Goal: Task Accomplishment & Management: Complete application form

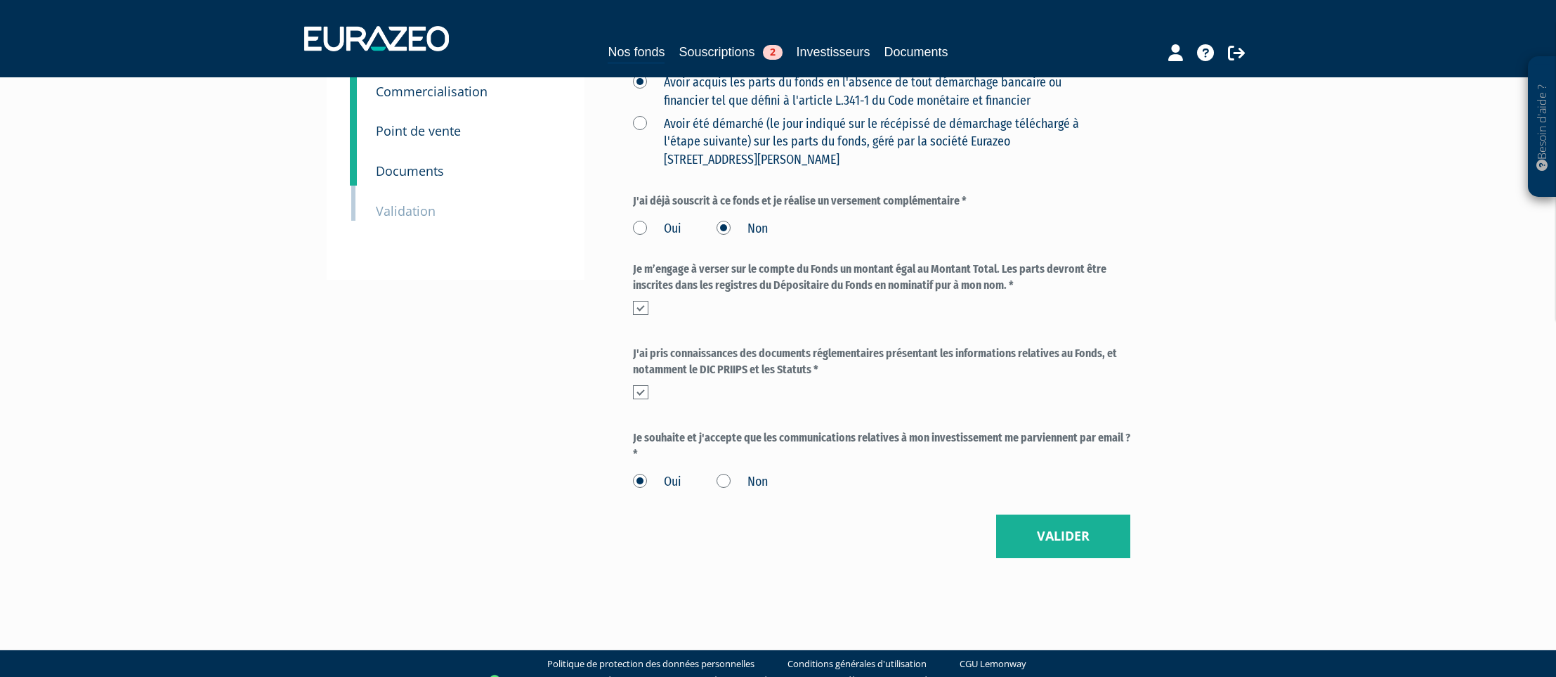
scroll to position [263, 0]
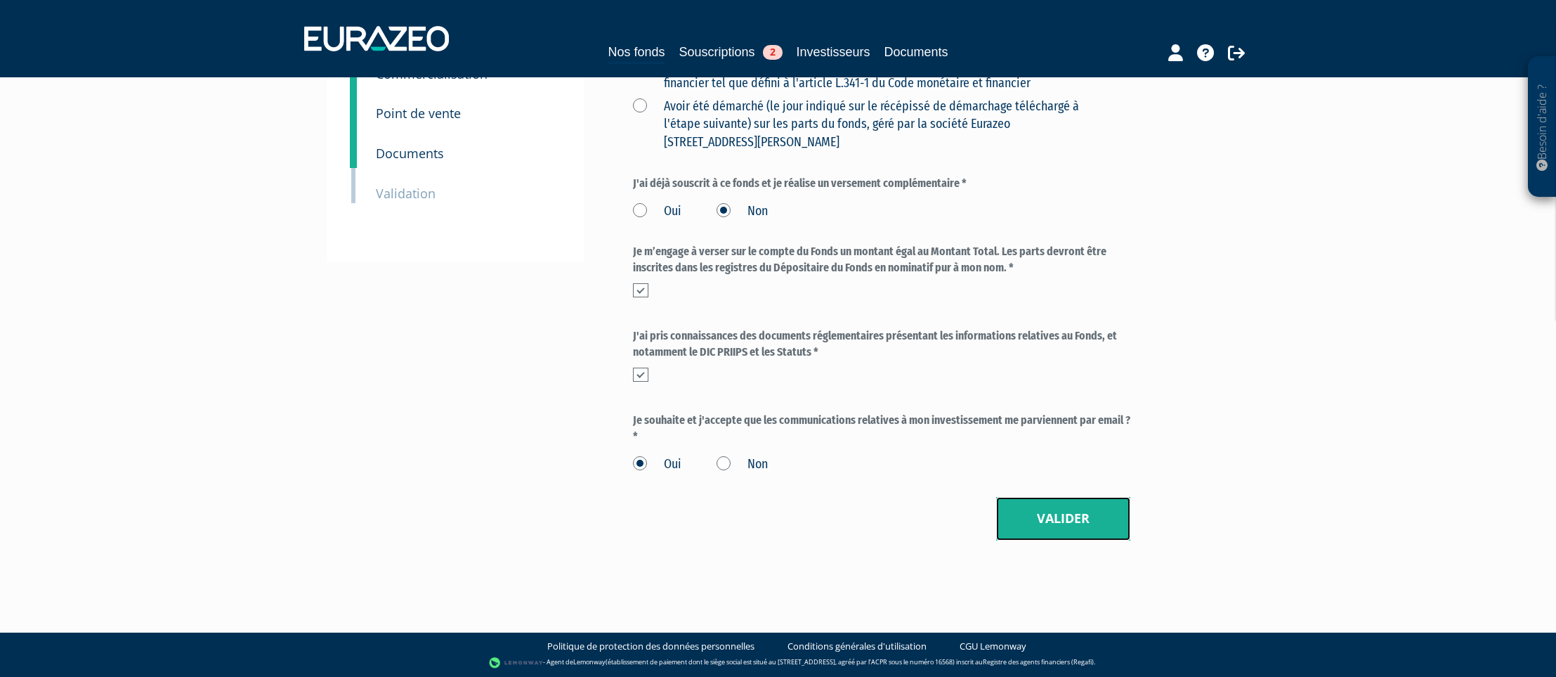
click at [1055, 522] on button "Valider" at bounding box center [1063, 519] width 134 height 44
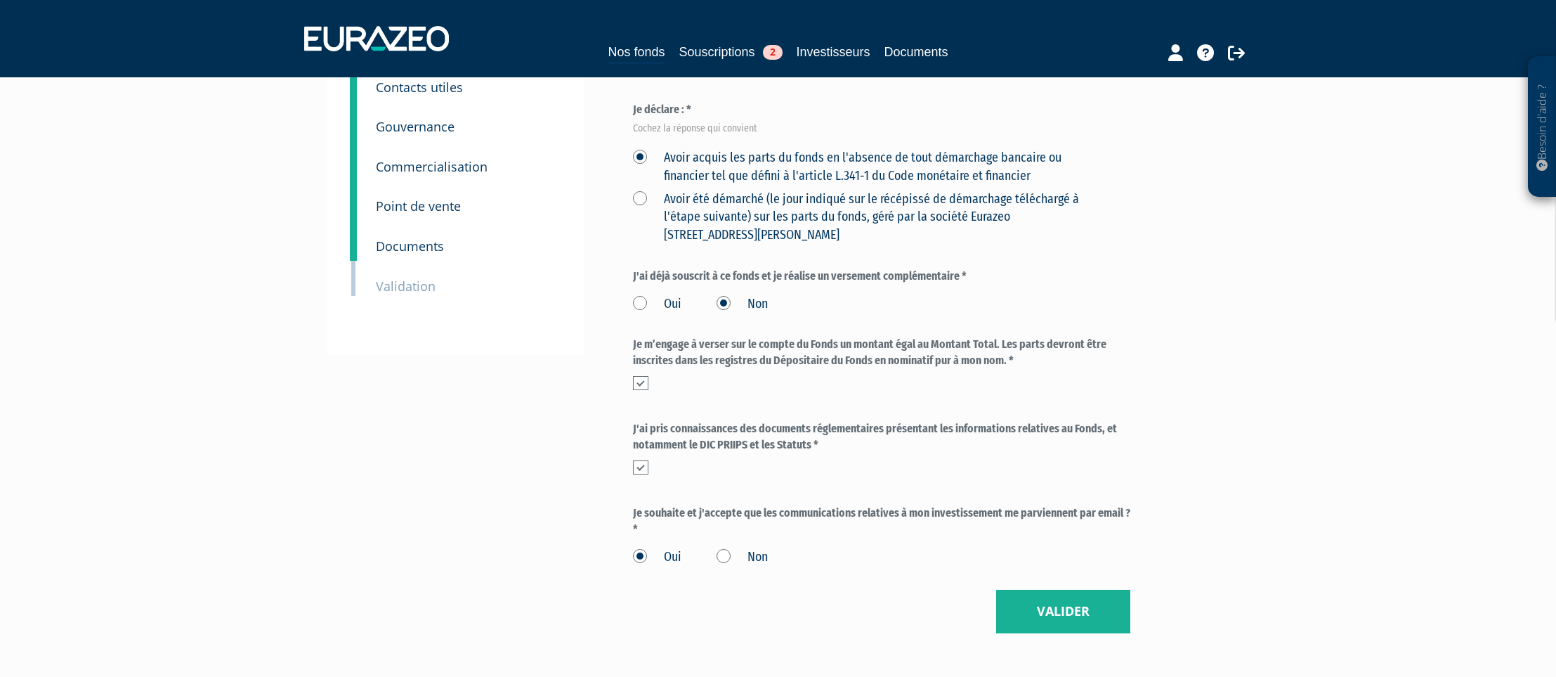
scroll to position [263, 0]
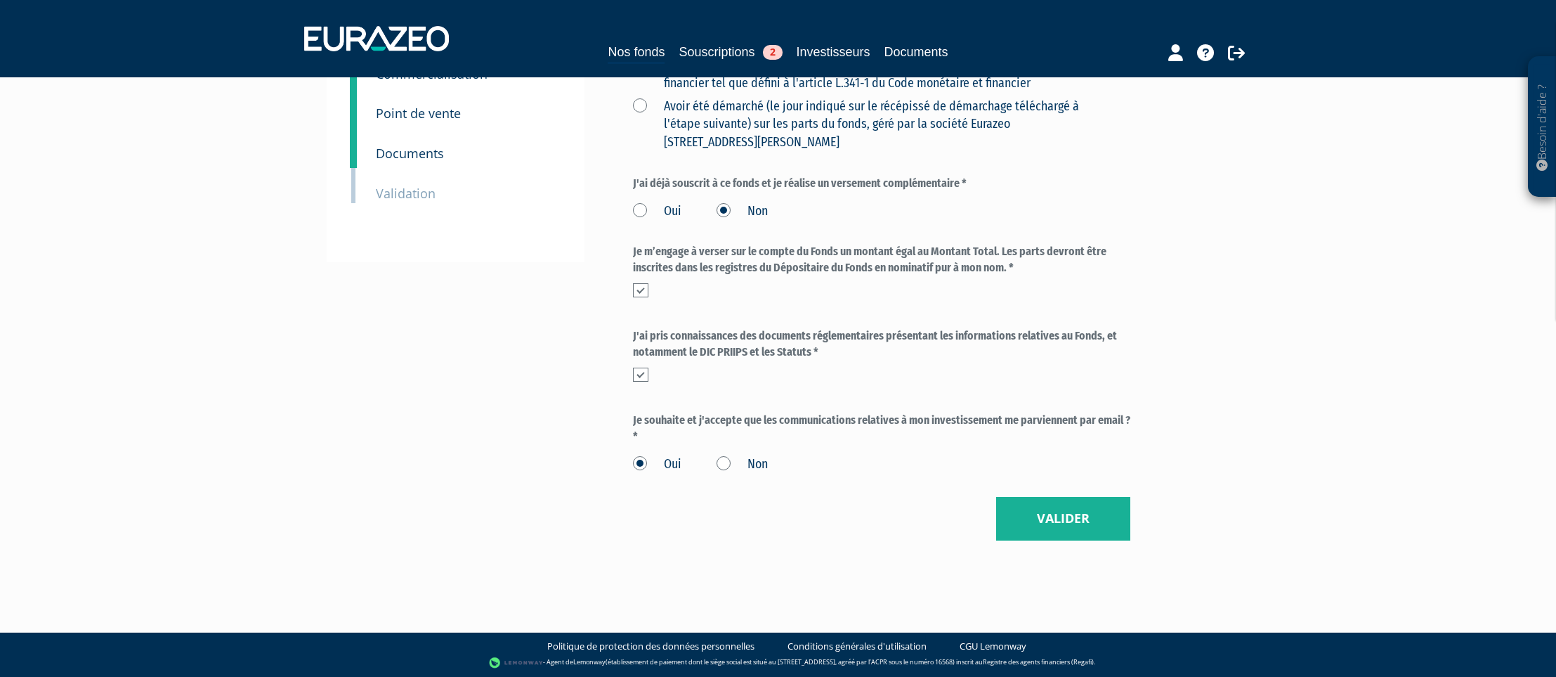
click at [1029, 489] on div "Confirmation (* Champs obligatoires) Le client certifie l'exactitude des inform…" at bounding box center [881, 194] width 497 height 691
click at [1059, 522] on button "Valider" at bounding box center [1063, 519] width 134 height 44
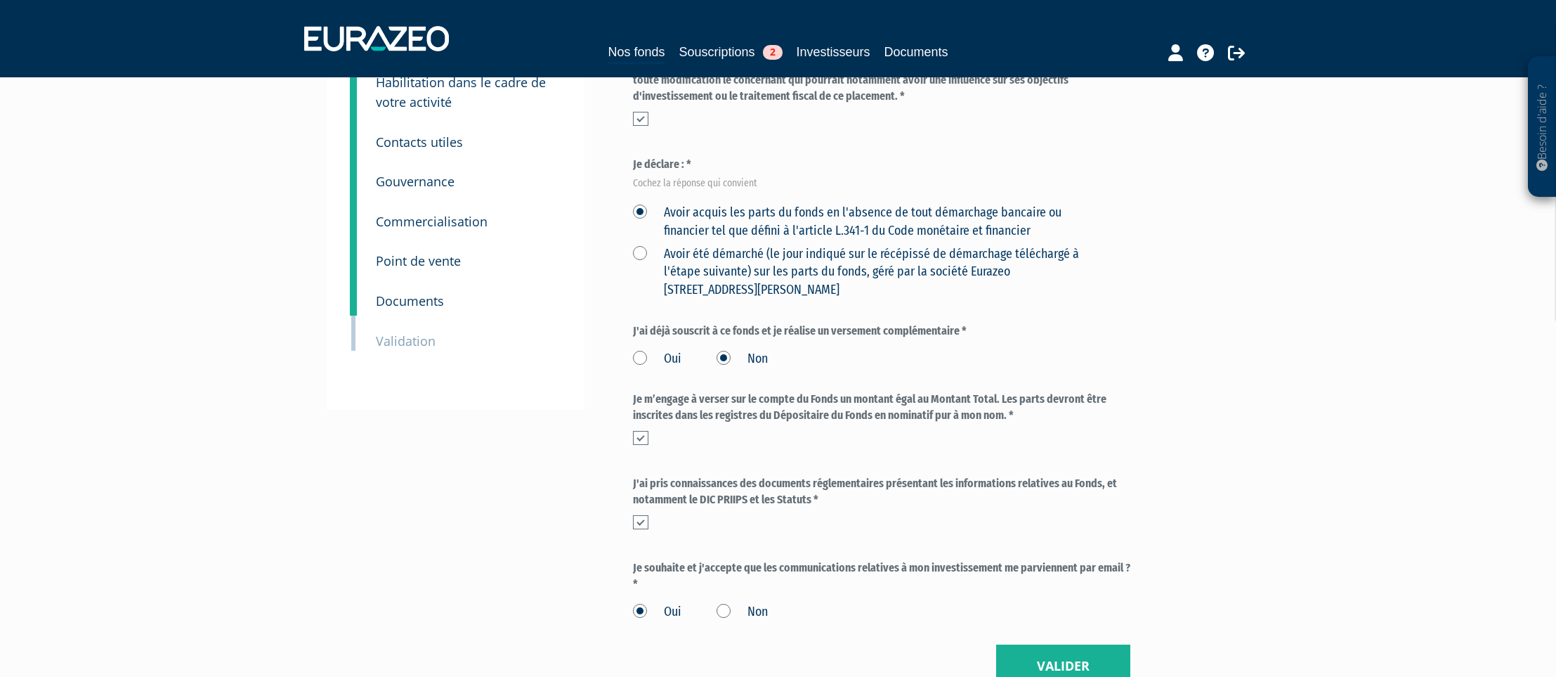
scroll to position [263, 0]
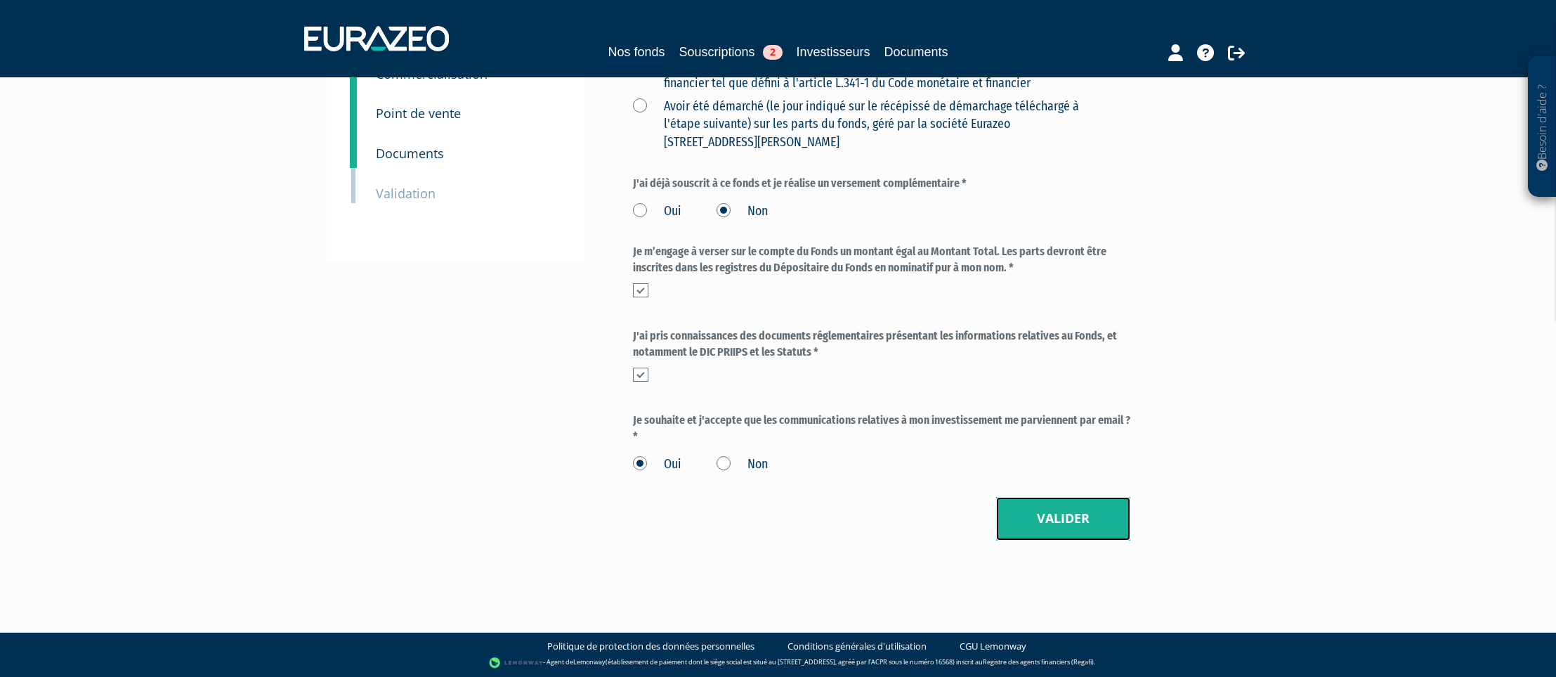
click at [1061, 517] on button "Valider" at bounding box center [1063, 519] width 134 height 44
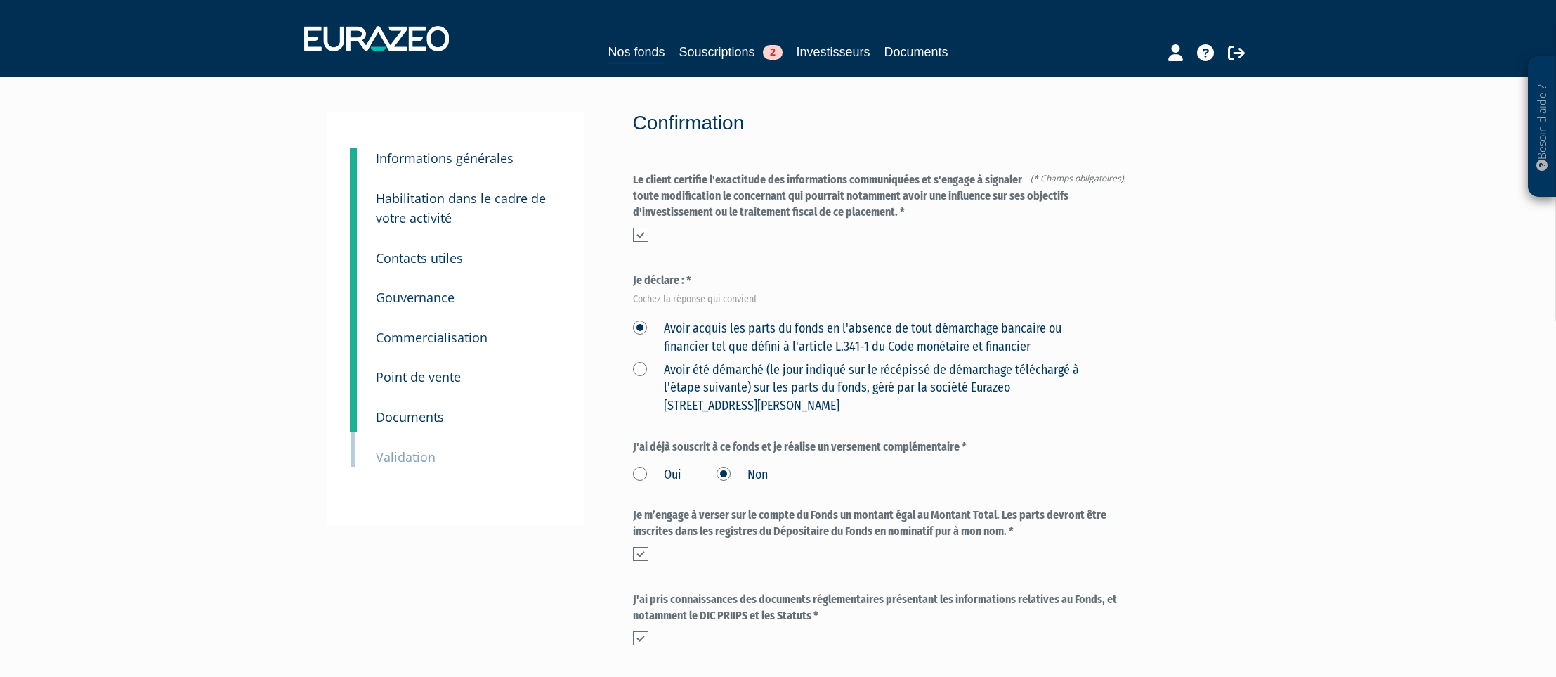
click at [415, 457] on small "Validation" at bounding box center [406, 456] width 60 height 17
